Goal: Check status: Check status

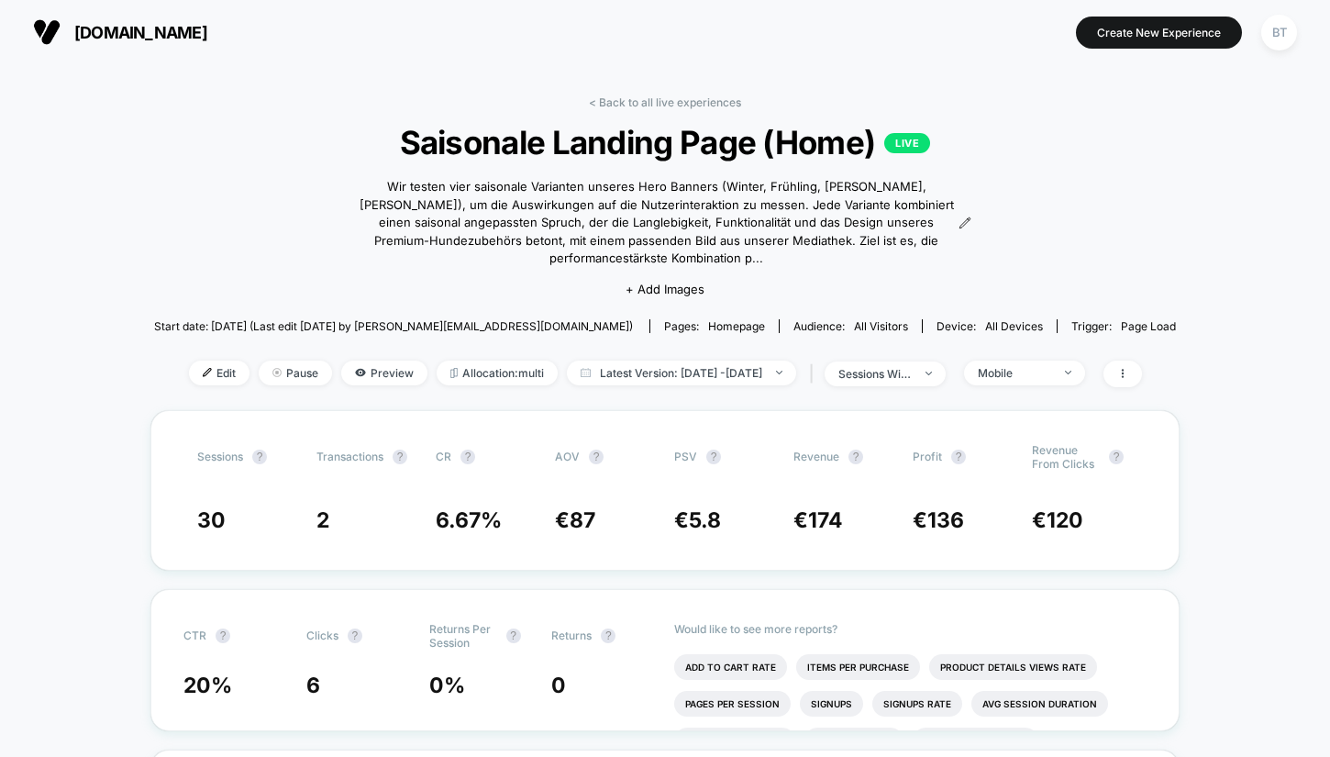
click at [90, 29] on span "[DOMAIN_NAME]" at bounding box center [140, 32] width 133 height 19
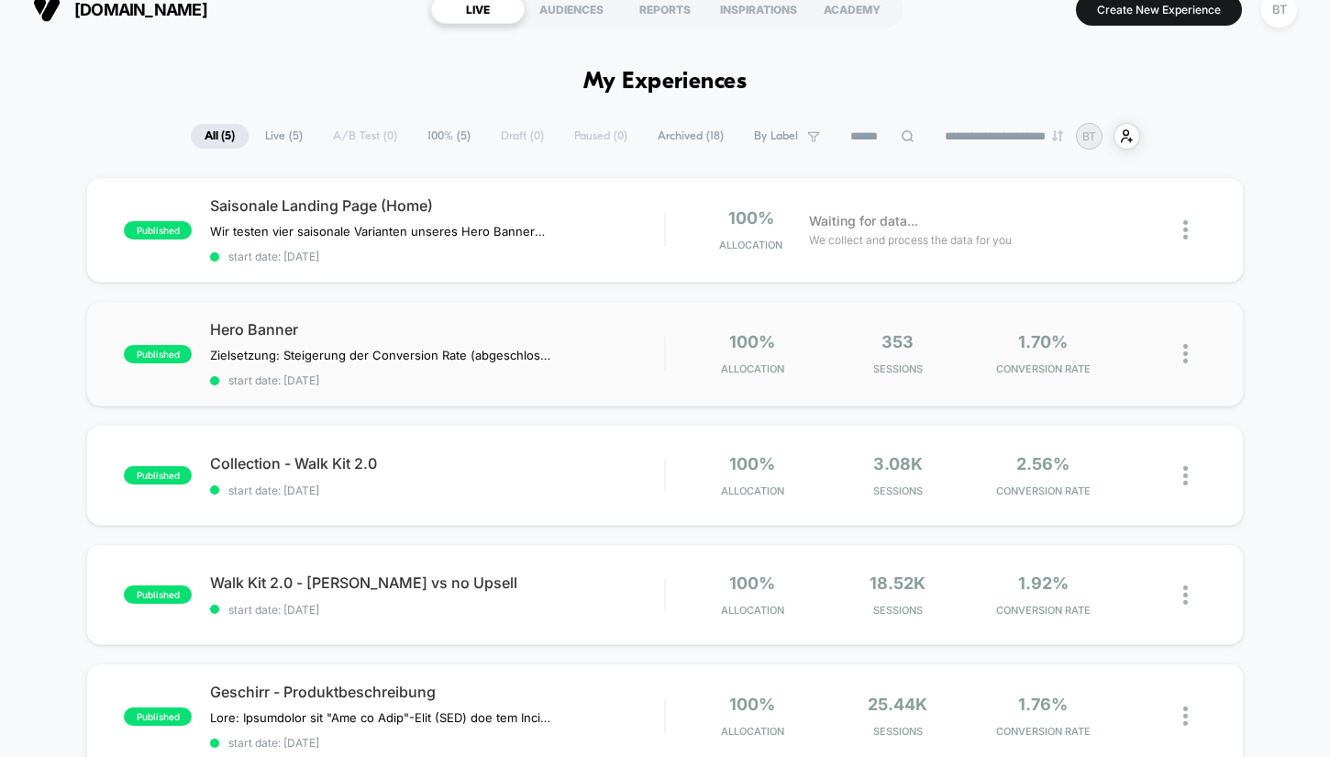
scroll to position [83, 0]
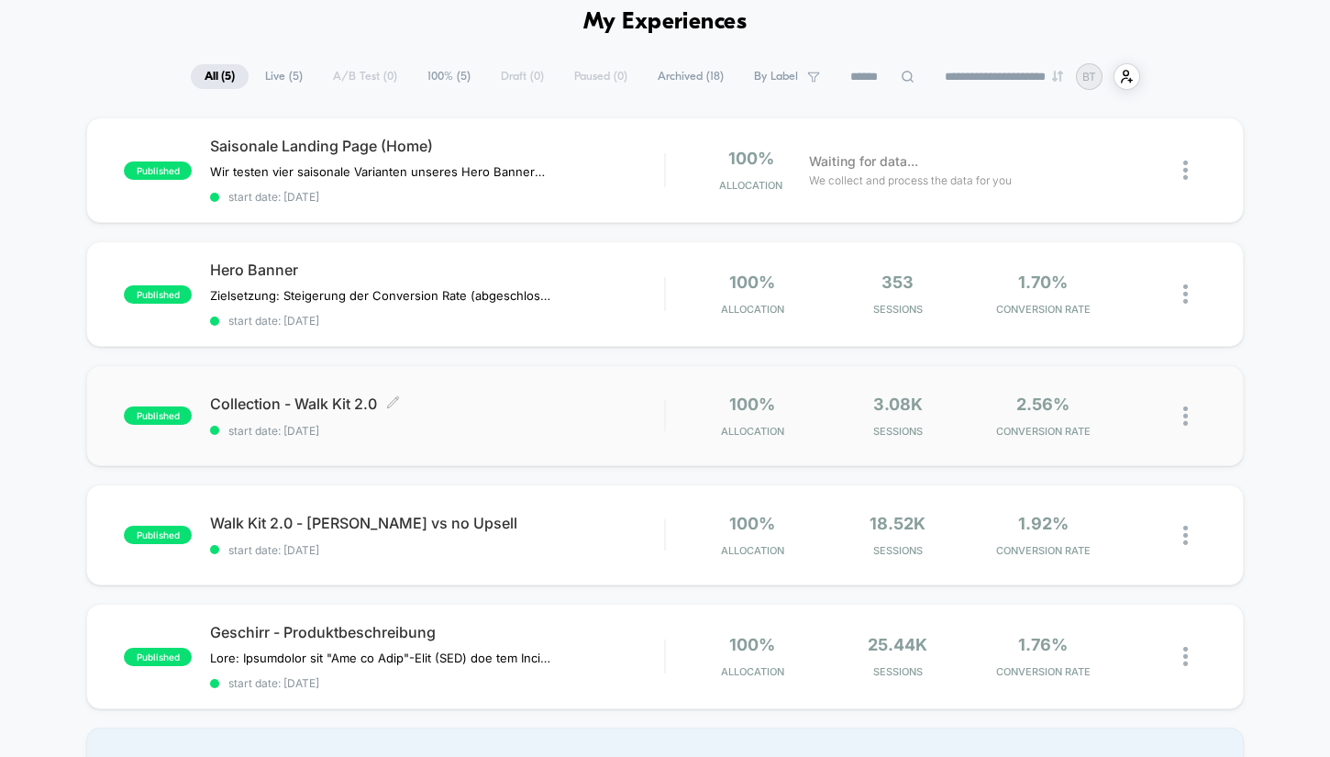
click at [662, 431] on span "start date: [DATE]" at bounding box center [437, 431] width 454 height 14
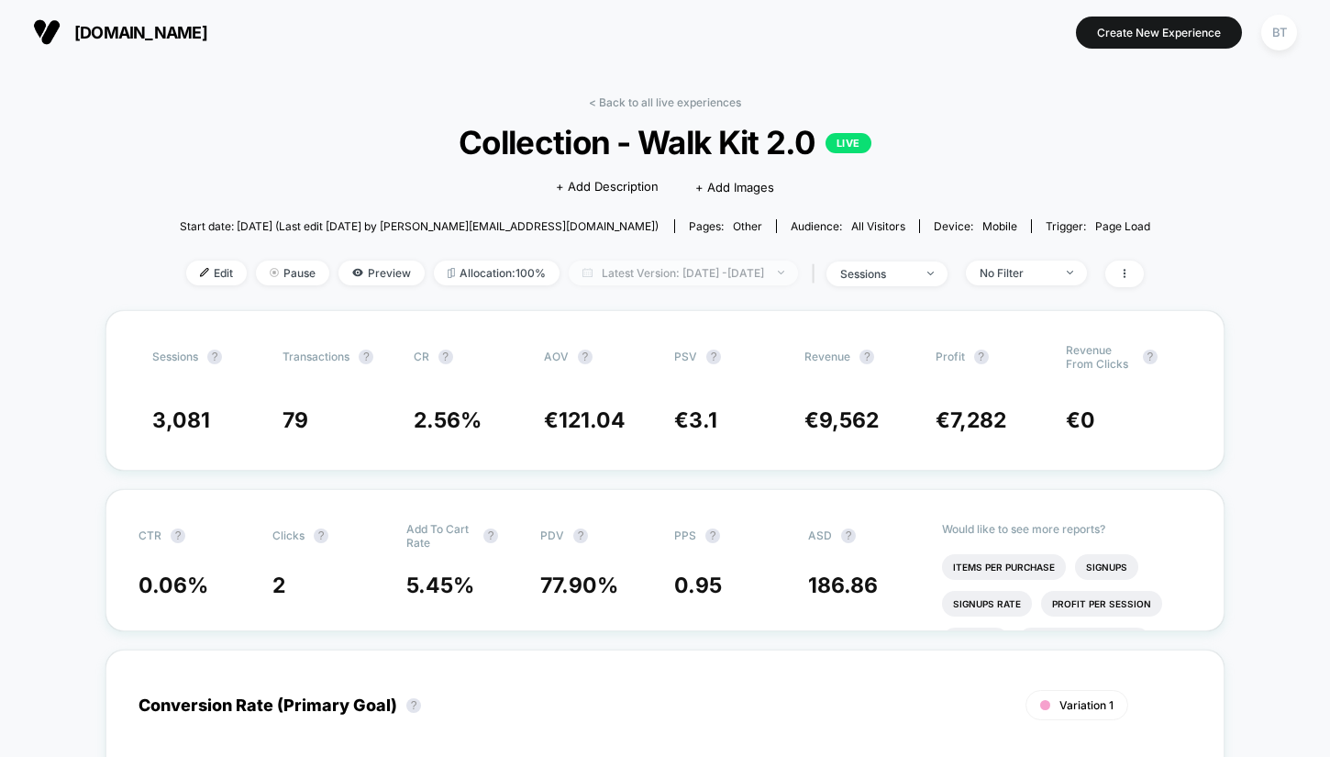
click at [628, 275] on span "Latest Version: [DATE] - [DATE]" at bounding box center [683, 272] width 229 height 25
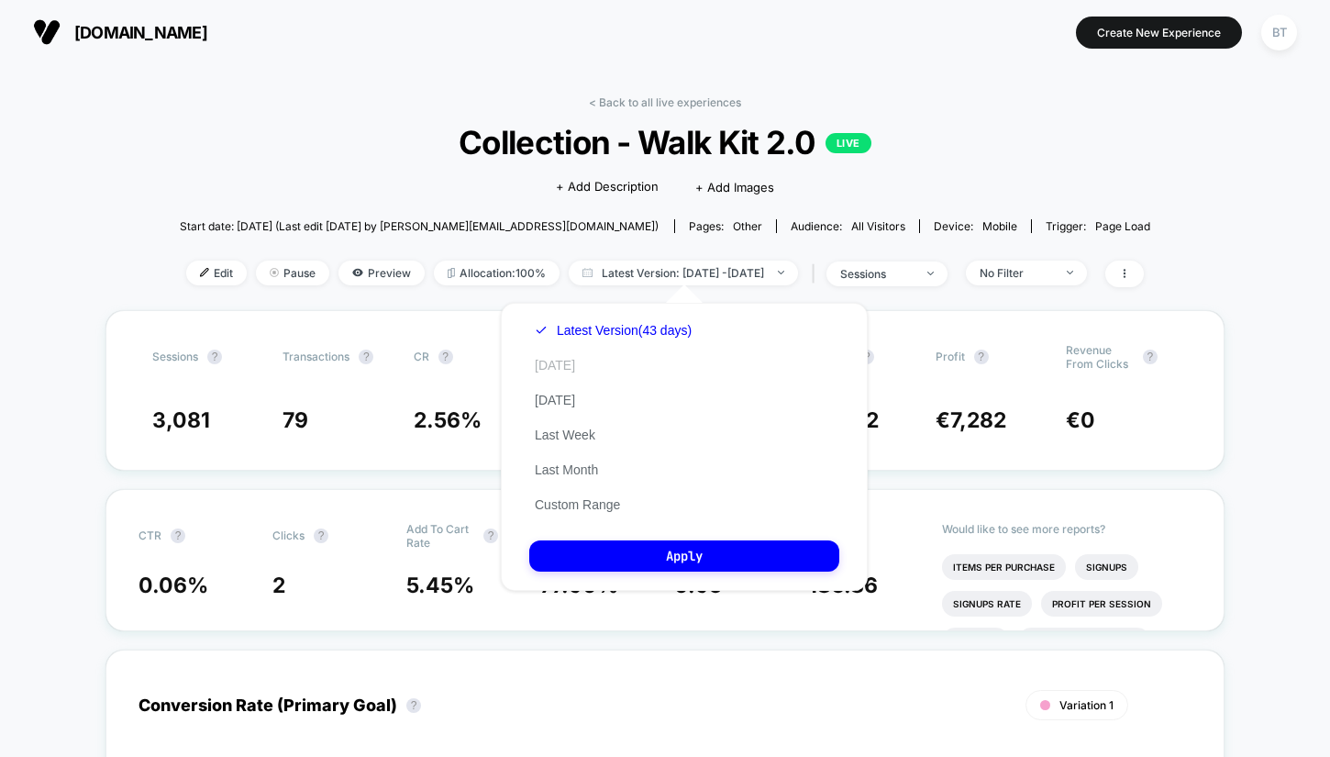
click at [543, 372] on button "[DATE]" at bounding box center [554, 365] width 51 height 17
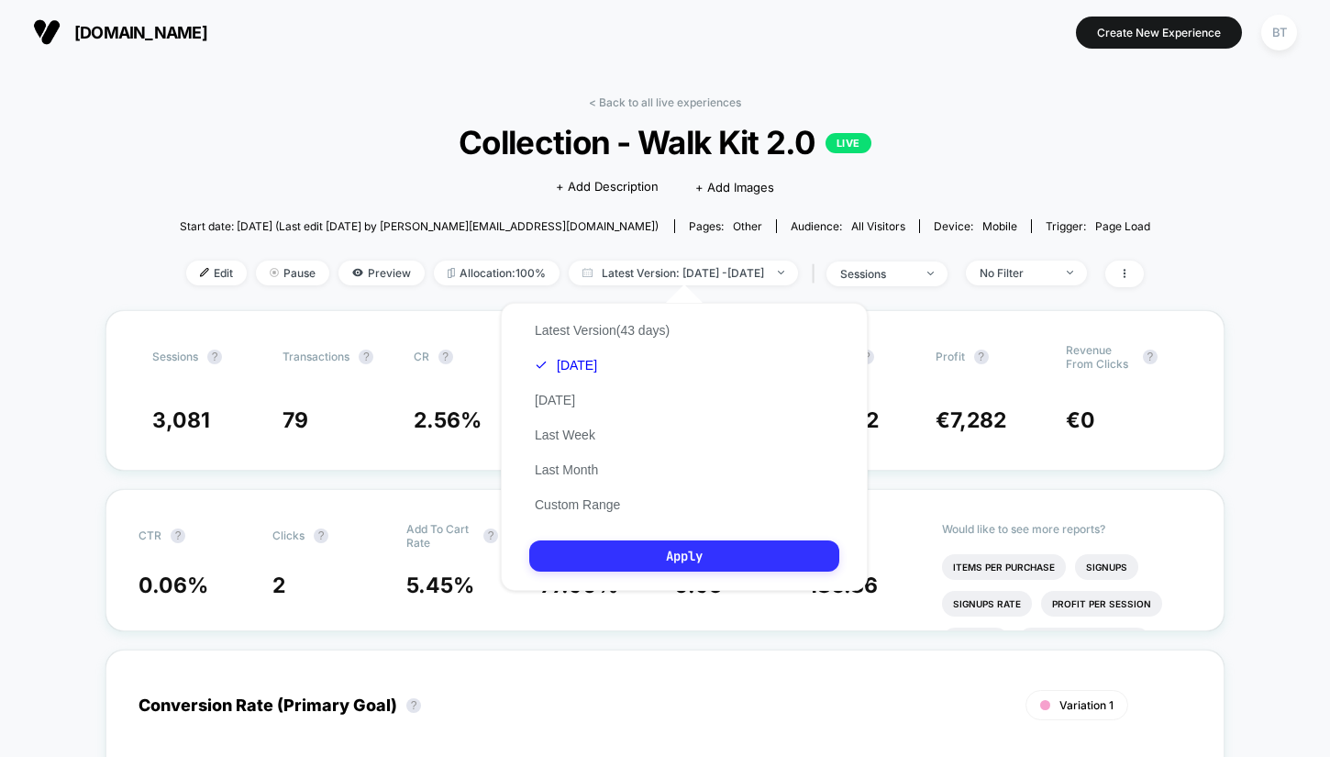
click at [591, 557] on button "Apply" at bounding box center [684, 555] width 310 height 31
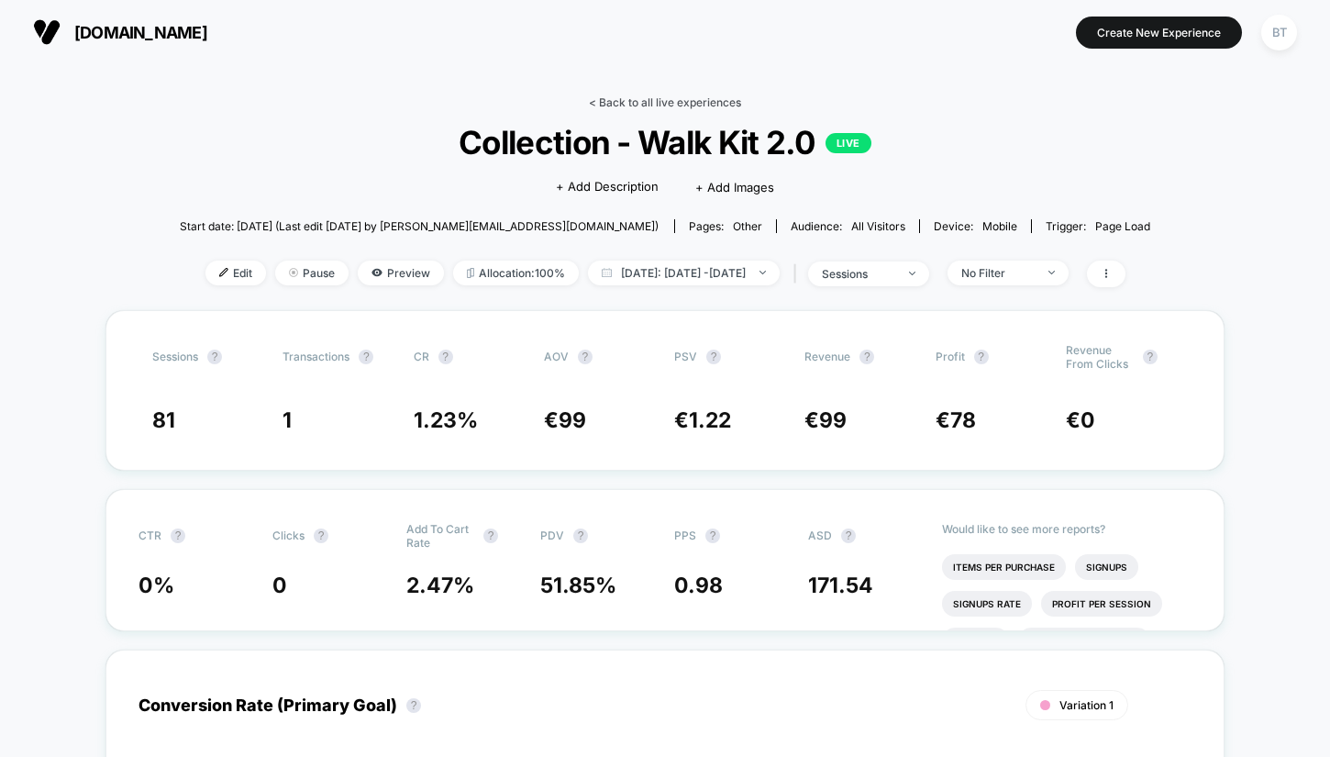
click at [632, 95] on link "< Back to all live experiences" at bounding box center [665, 102] width 152 height 14
